Goal: Find specific page/section: Find specific page/section

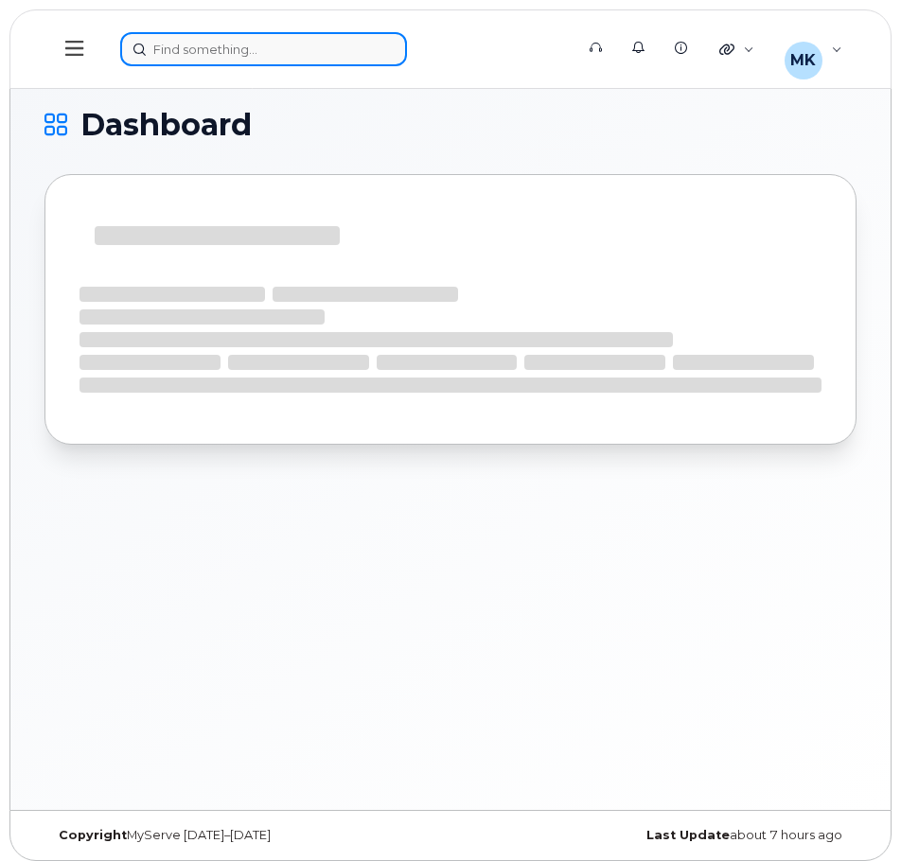
click at [224, 50] on div at bounding box center [340, 49] width 441 height 34
paste input "5814464109"
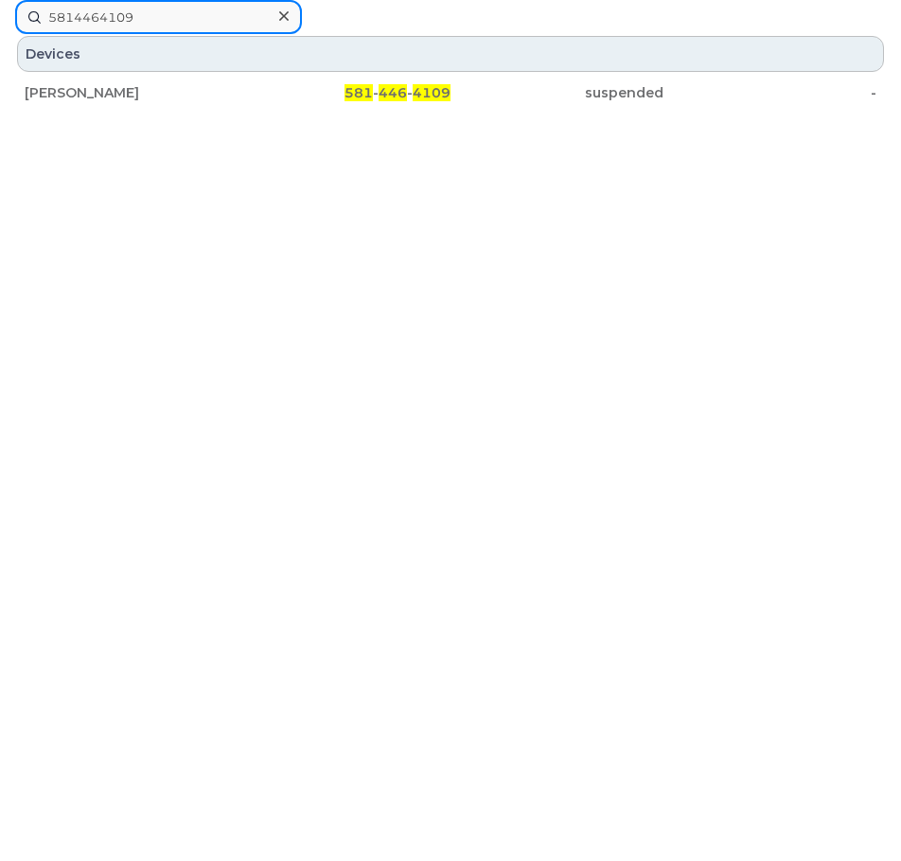
type input "5814464109"
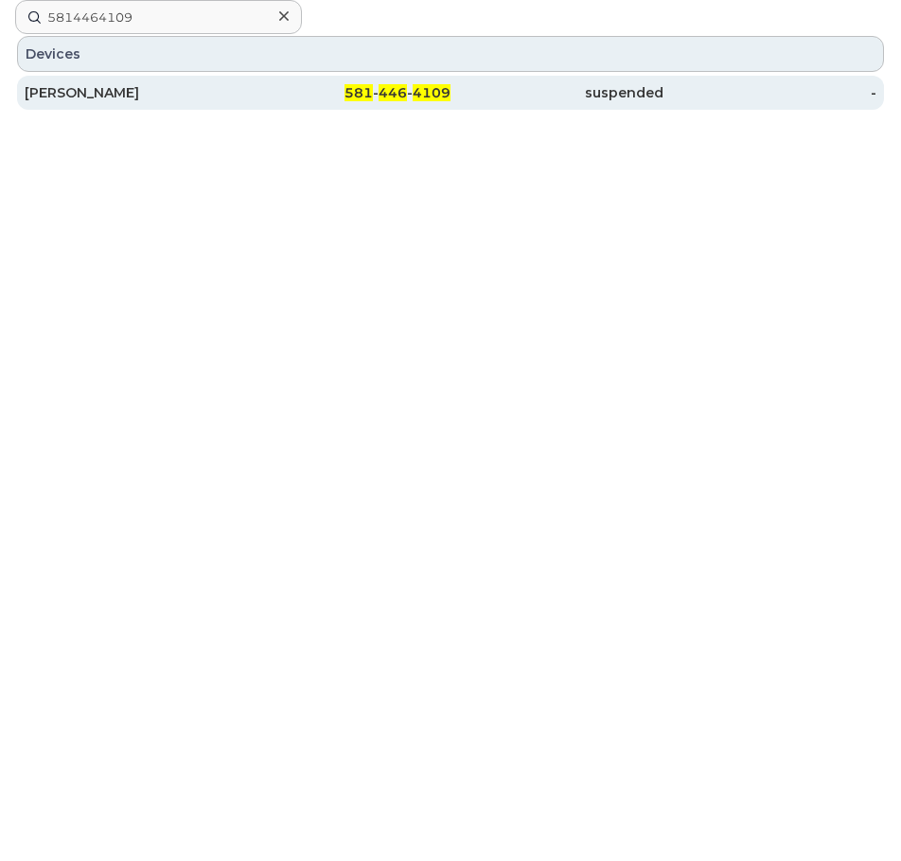
click at [254, 93] on div "581 - 446 - 4109" at bounding box center [344, 92] width 213 height 19
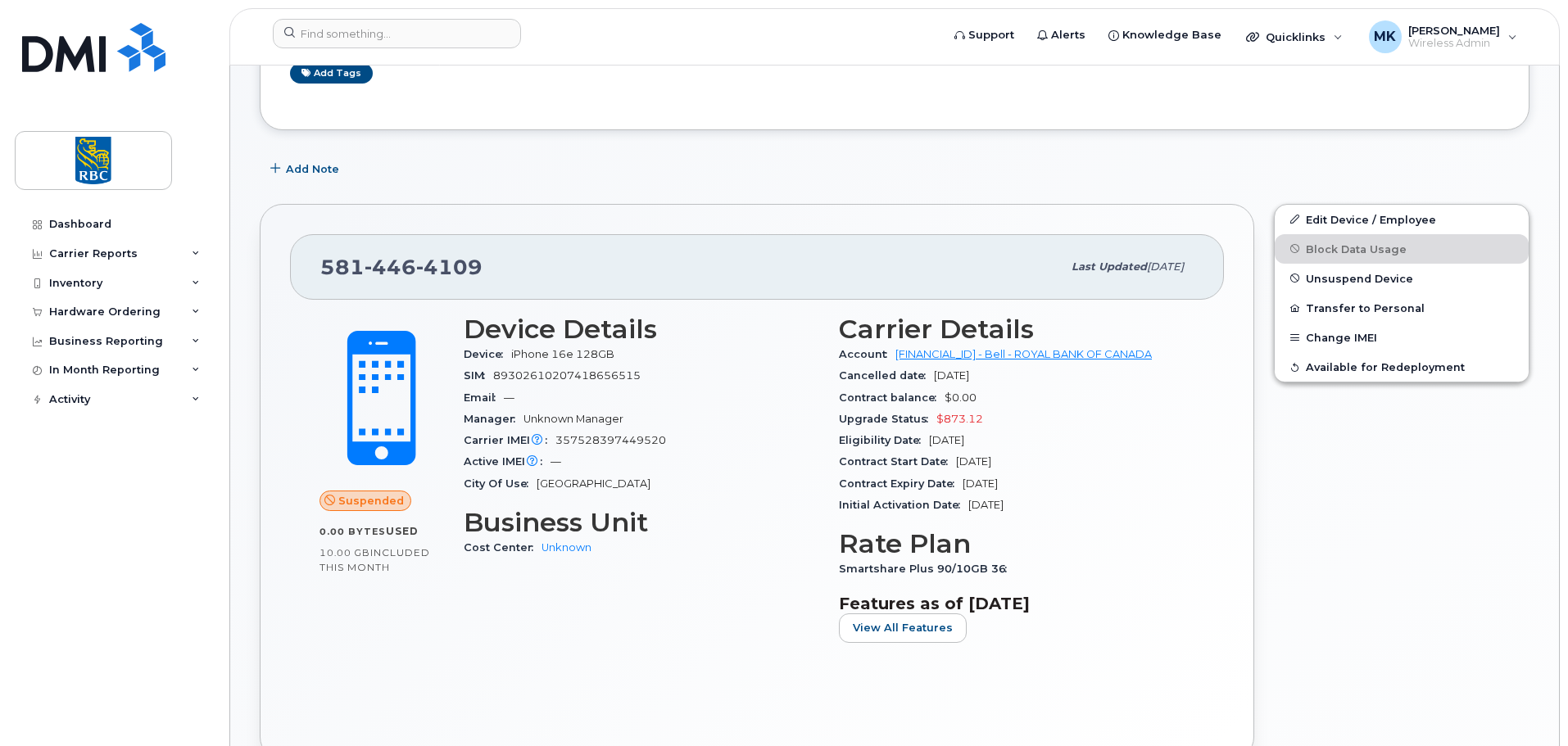
scroll to position [219, 0]
